Goal: Transaction & Acquisition: Download file/media

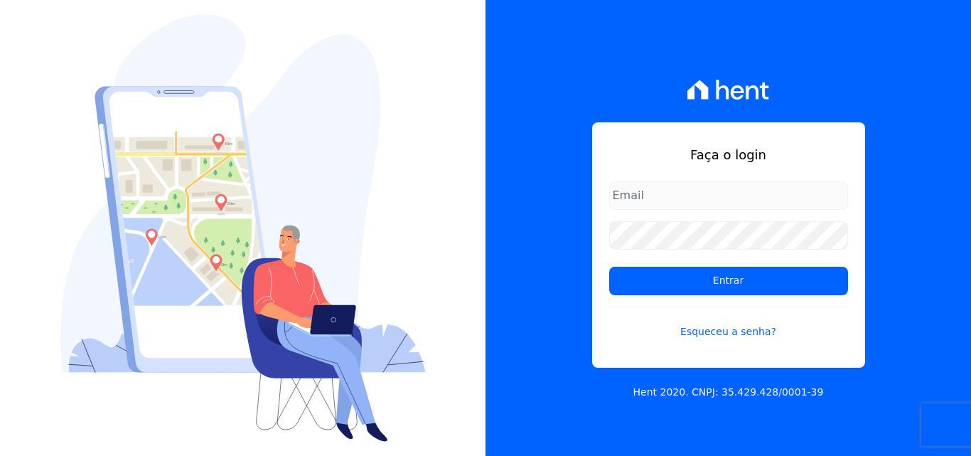
click at [659, 191] on input "email" at bounding box center [728, 195] width 239 height 28
type input "[EMAIL_ADDRESS][DOMAIN_NAME]"
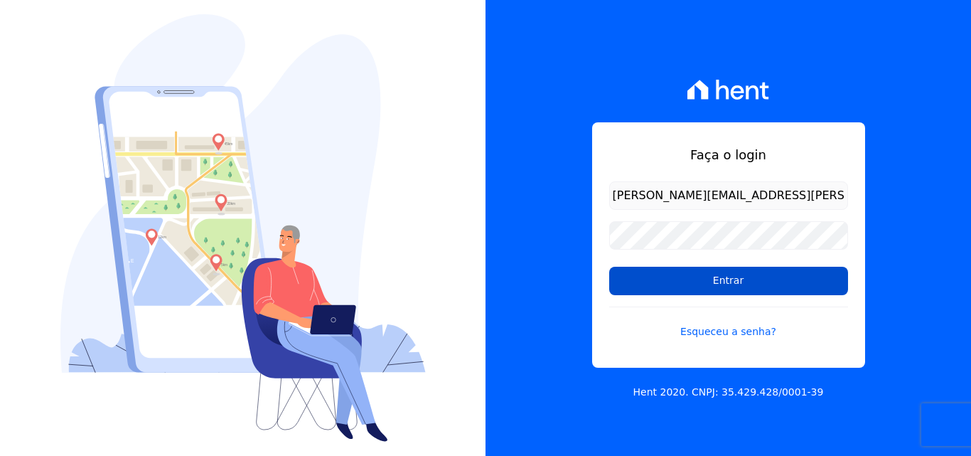
click at [638, 284] on input "Entrar" at bounding box center [728, 281] width 239 height 28
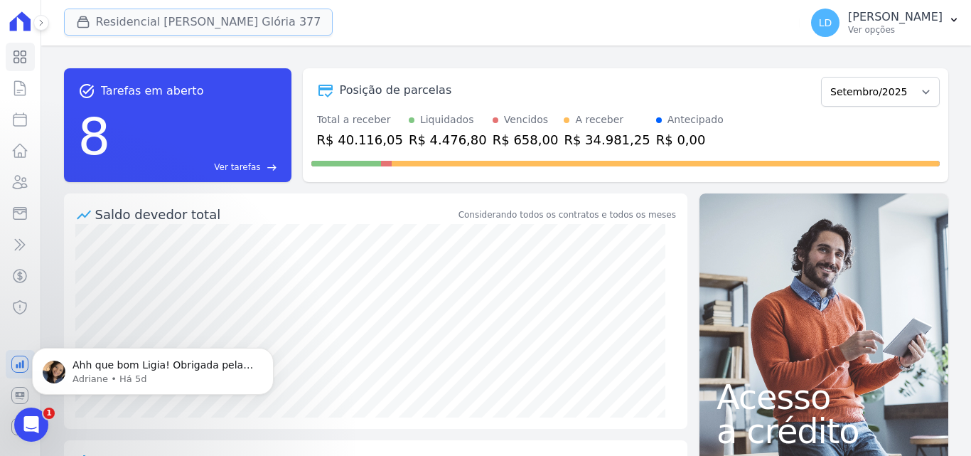
click at [195, 26] on button "Residencial [PERSON_NAME] Glória 377" at bounding box center [198, 22] width 269 height 27
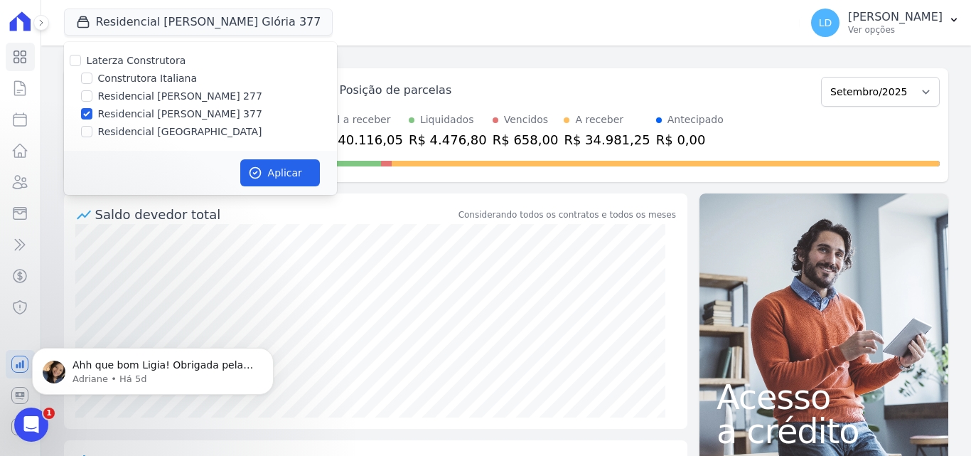
click at [161, 68] on div "Laterza Construtora Construtora Italiana Residencial [PERSON_NAME] 277 Residenc…" at bounding box center [200, 96] width 273 height 109
click at [161, 58] on label "Laterza Construtora" at bounding box center [137, 60] width 100 height 11
click at [81, 58] on input "Laterza Construtora" at bounding box center [75, 60] width 11 height 11
checkbox input "true"
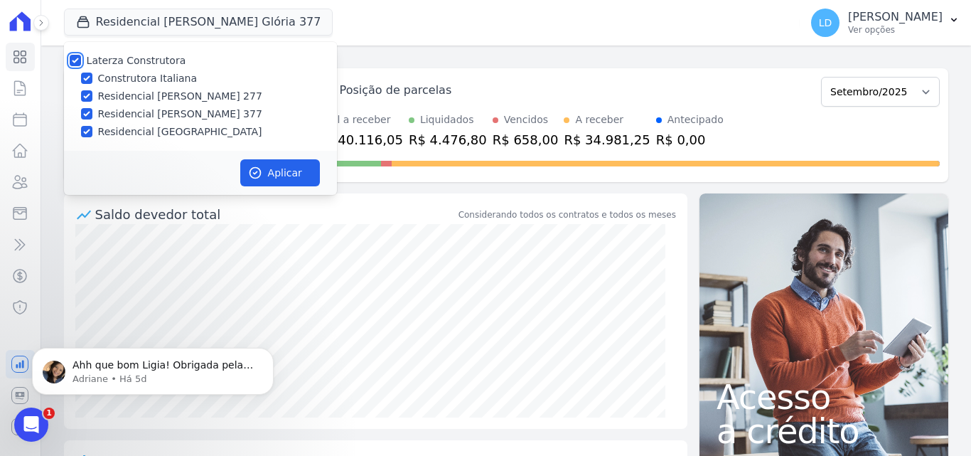
checkbox input "true"
click at [286, 157] on div "Aplicar" at bounding box center [200, 173] width 273 height 44
click at [285, 161] on button "Aplicar" at bounding box center [280, 172] width 80 height 27
click at [120, 378] on p "Adriane • Há 5d" at bounding box center [164, 379] width 183 height 13
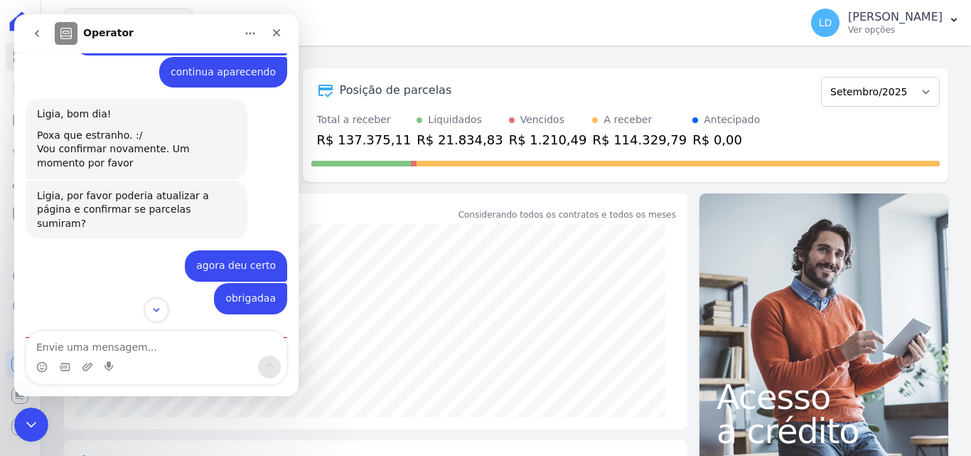
scroll to position [1349, 0]
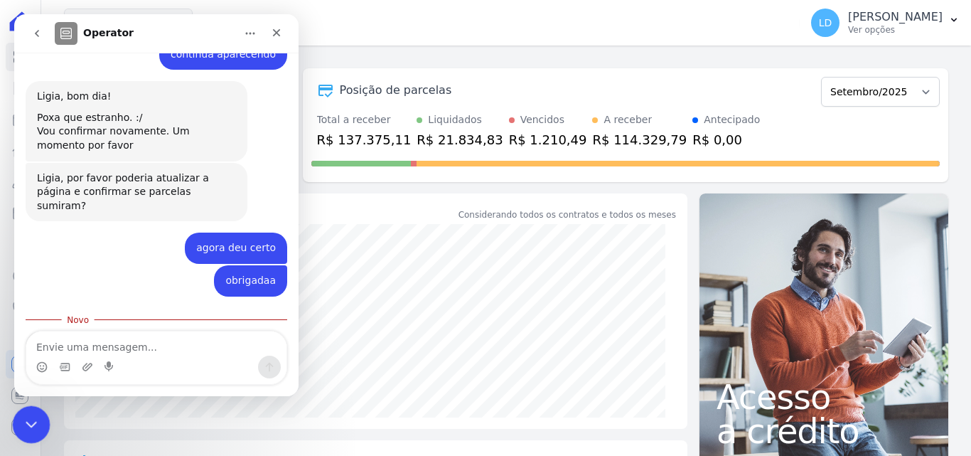
drag, startPoint x: 25, startPoint y: 430, endPoint x: 331, endPoint y: 527, distance: 320.8
click at [24, 433] on div "Encerramento do Messenger da Intercom" at bounding box center [29, 422] width 34 height 34
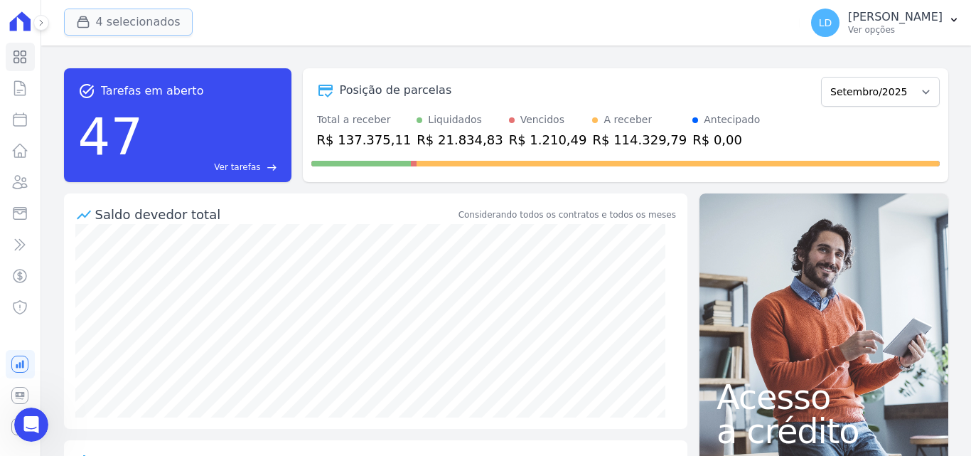
scroll to position [1325, 0]
click at [167, 33] on button "4 selecionados" at bounding box center [128, 22] width 129 height 27
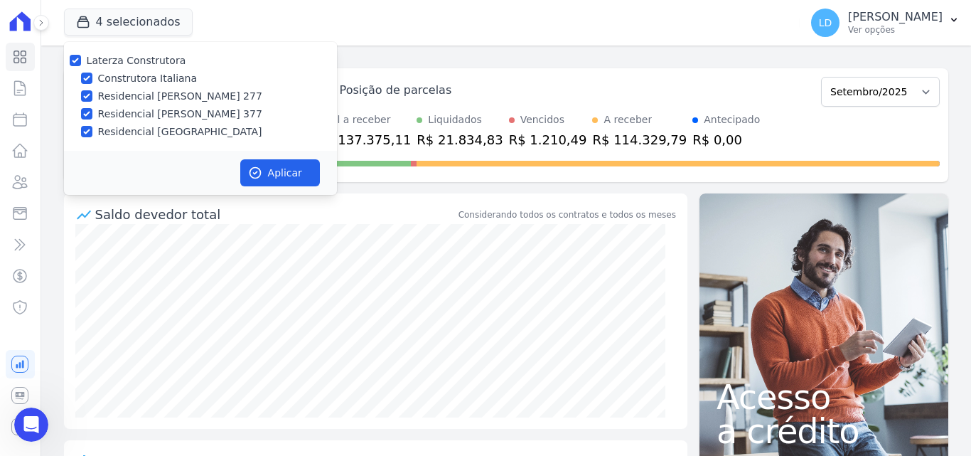
click at [459, 44] on div "4 selecionados Laterza Construtora Construtora Italiana Residencial [PERSON_NAM…" at bounding box center [429, 22] width 731 height 47
click at [840, 26] on span "LD" at bounding box center [825, 23] width 28 height 28
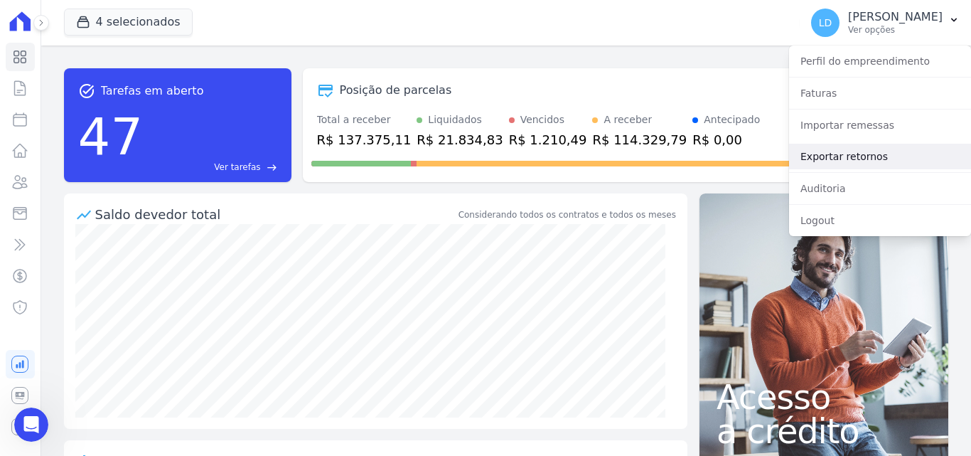
click at [854, 156] on link "Exportar retornos" at bounding box center [880, 157] width 182 height 26
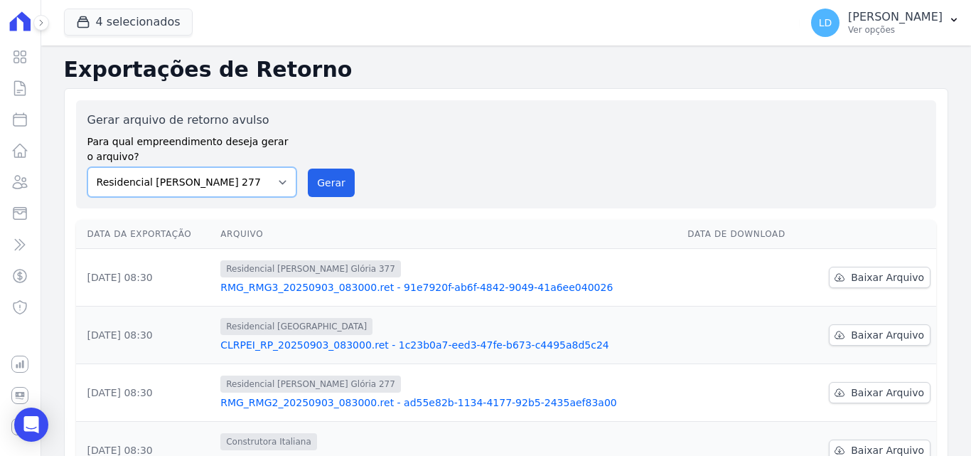
click at [274, 181] on select "Construtora Italiana Residencial [PERSON_NAME] 277 Residencial [PERSON_NAME][ST…" at bounding box center [192, 182] width 210 height 30
select select "29fc0423-bfd4-480a-835e-7e440cfe6eb8"
click at [87, 167] on select "Construtora Italiana Residencial [PERSON_NAME] 277 Residencial [PERSON_NAME][ST…" at bounding box center [192, 182] width 210 height 30
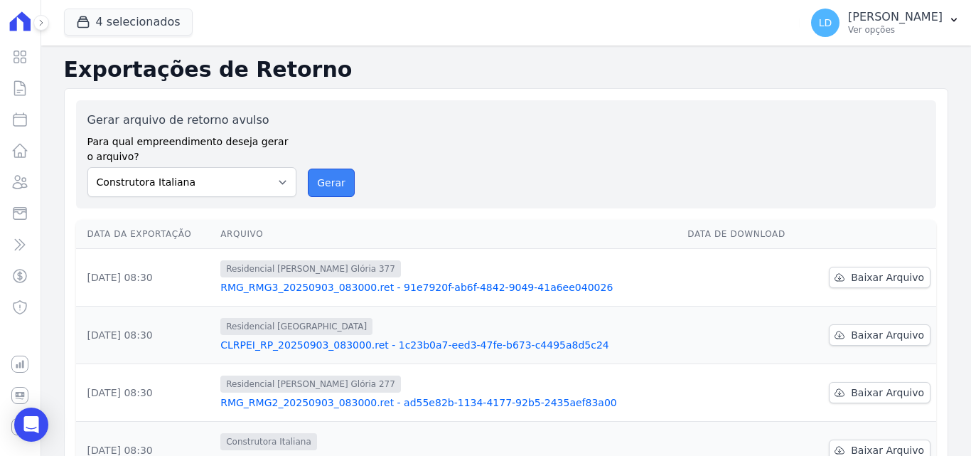
click at [323, 179] on button "Gerar" at bounding box center [331, 182] width 47 height 28
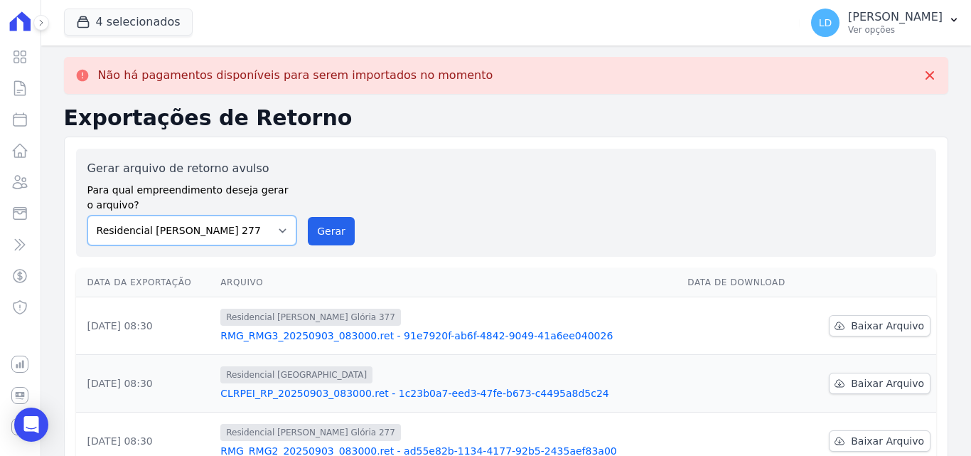
click at [193, 236] on select "Construtora Italiana Residencial [PERSON_NAME] 277 Residencial [PERSON_NAME][ST…" at bounding box center [192, 230] width 210 height 30
click at [87, 215] on select "Construtora Italiana Residencial [PERSON_NAME] 277 Residencial [PERSON_NAME][ST…" at bounding box center [192, 230] width 210 height 30
click at [330, 232] on button "Gerar" at bounding box center [331, 231] width 47 height 28
click at [180, 236] on select "Construtora Italiana Residencial [PERSON_NAME] 277 Residencial [PERSON_NAME][ST…" at bounding box center [192, 230] width 210 height 30
select select "0cd9190e-dfd9-46e5-afc8-7298ef4c0c2b"
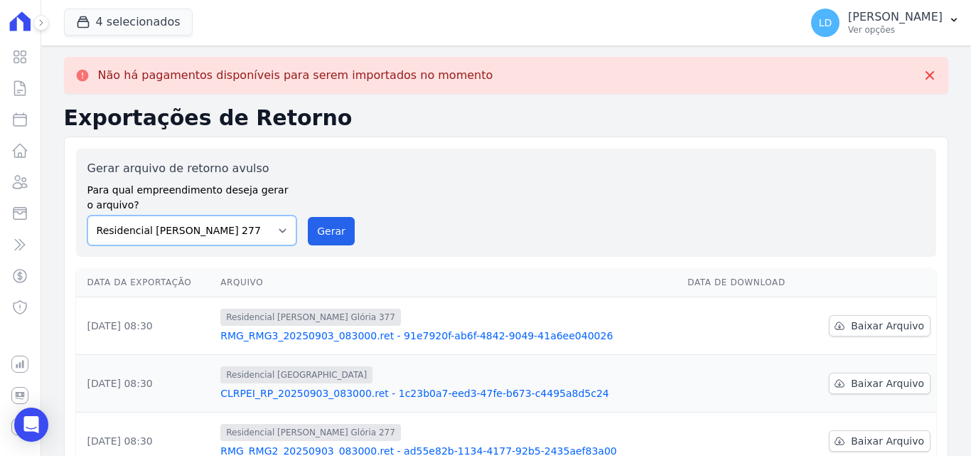
click at [87, 215] on select "Construtora Italiana Residencial [PERSON_NAME] 277 Residencial [PERSON_NAME][ST…" at bounding box center [192, 230] width 210 height 30
click at [323, 236] on button "Gerar" at bounding box center [331, 231] width 47 height 28
click at [260, 240] on select "Construtora Italiana Residencial [PERSON_NAME] 277 Residencial [PERSON_NAME][ST…" at bounding box center [192, 230] width 210 height 30
select select "6440c0a1-232b-4aa1-adfe-88cb95fffe46"
click at [87, 215] on select "Construtora Italiana Residencial [PERSON_NAME] 277 Residencial [PERSON_NAME][ST…" at bounding box center [192, 230] width 210 height 30
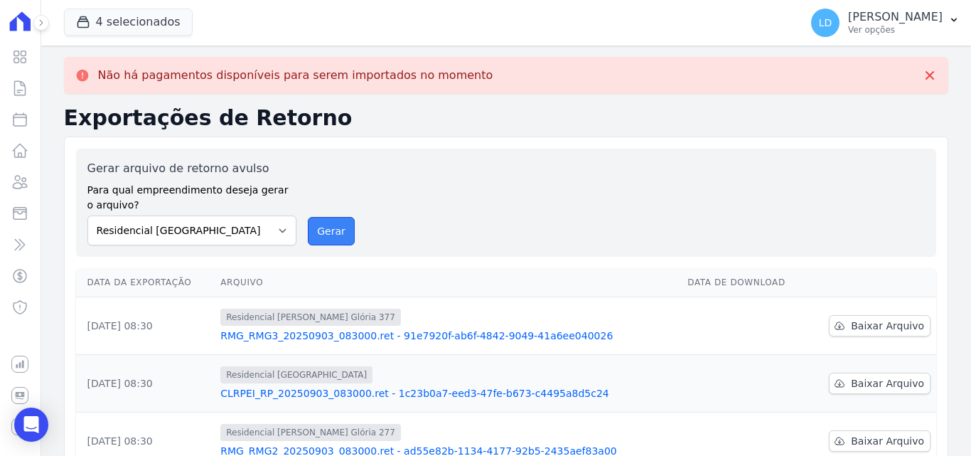
click at [317, 229] on button "Gerar" at bounding box center [331, 231] width 47 height 28
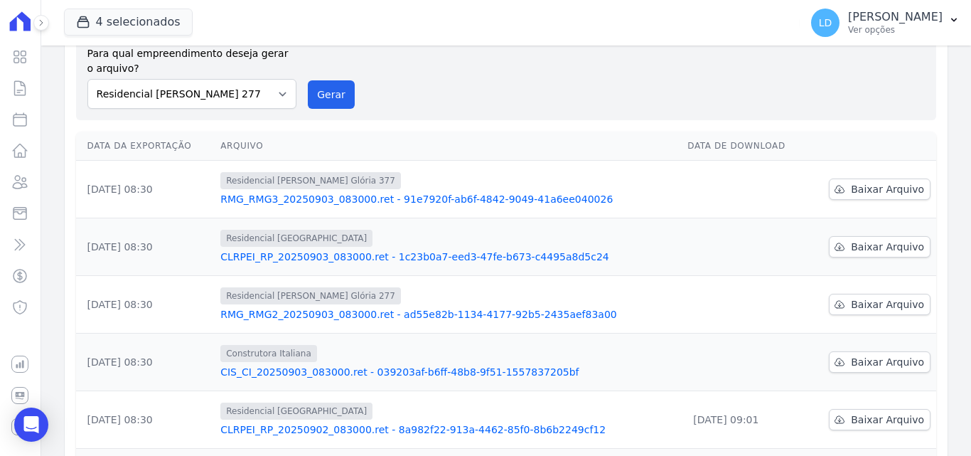
scroll to position [142, 0]
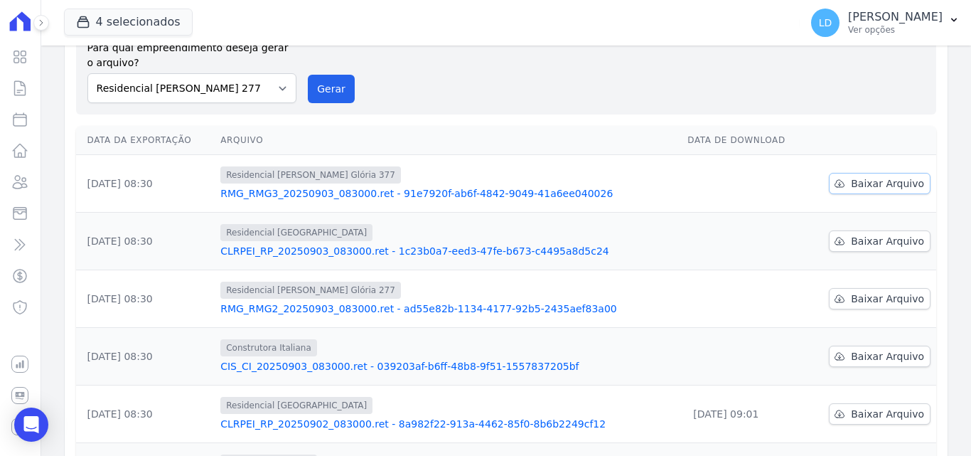
click at [845, 182] on link "Baixar Arquivo" at bounding box center [880, 183] width 102 height 21
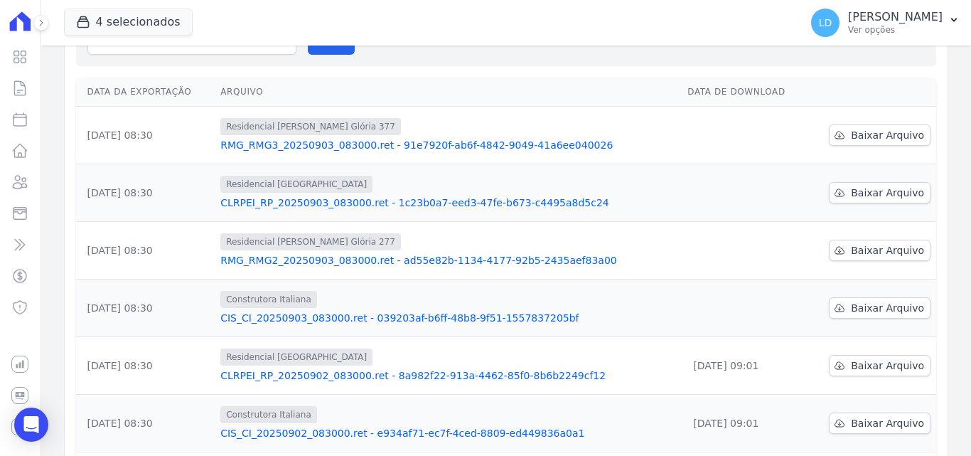
scroll to position [94, 0]
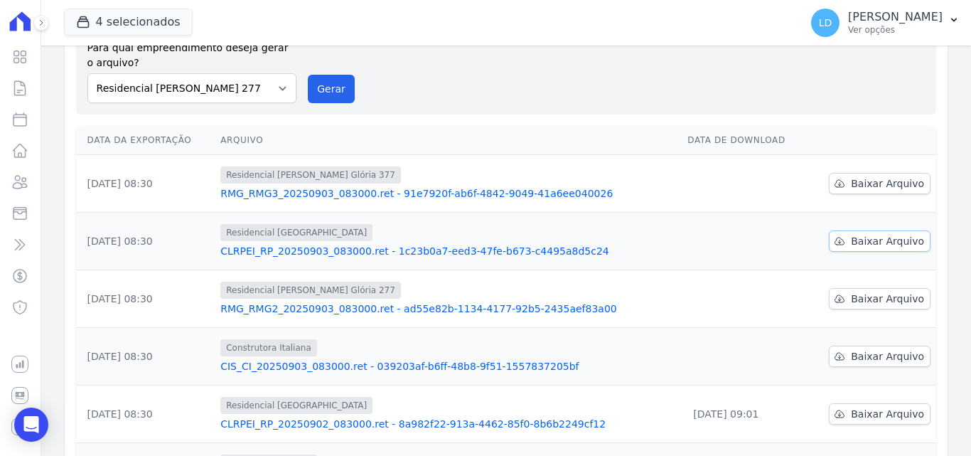
click at [867, 241] on span "Baixar Arquivo" at bounding box center [887, 241] width 73 height 14
click at [872, 298] on span "Baixar Arquivo" at bounding box center [887, 298] width 73 height 14
click at [883, 351] on span "Baixar Arquivo" at bounding box center [887, 356] width 73 height 14
click at [906, 23] on p "[PERSON_NAME]" at bounding box center [895, 17] width 95 height 14
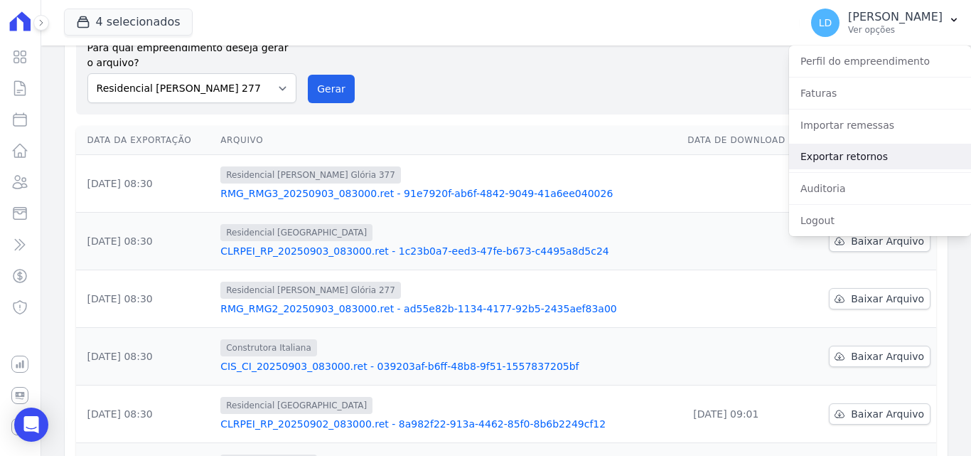
click at [829, 157] on link "Exportar retornos" at bounding box center [880, 157] width 182 height 26
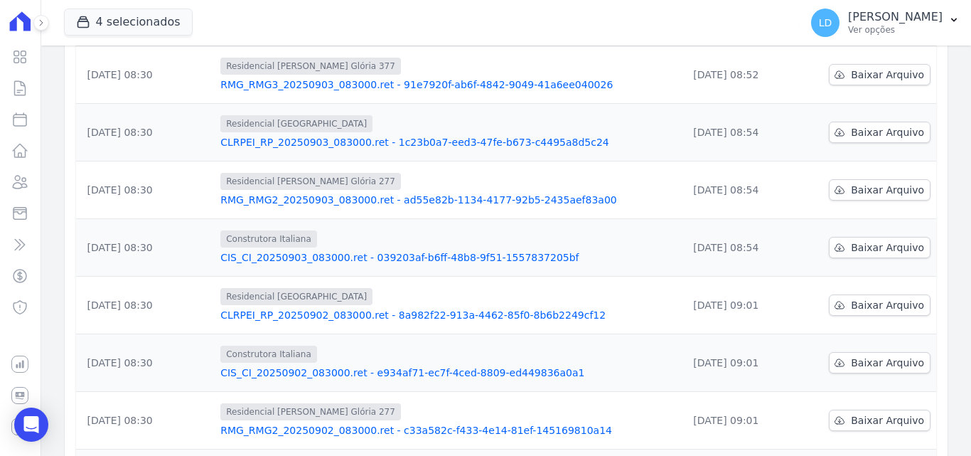
scroll to position [0, 0]
